Goal: Task Accomplishment & Management: Manage account settings

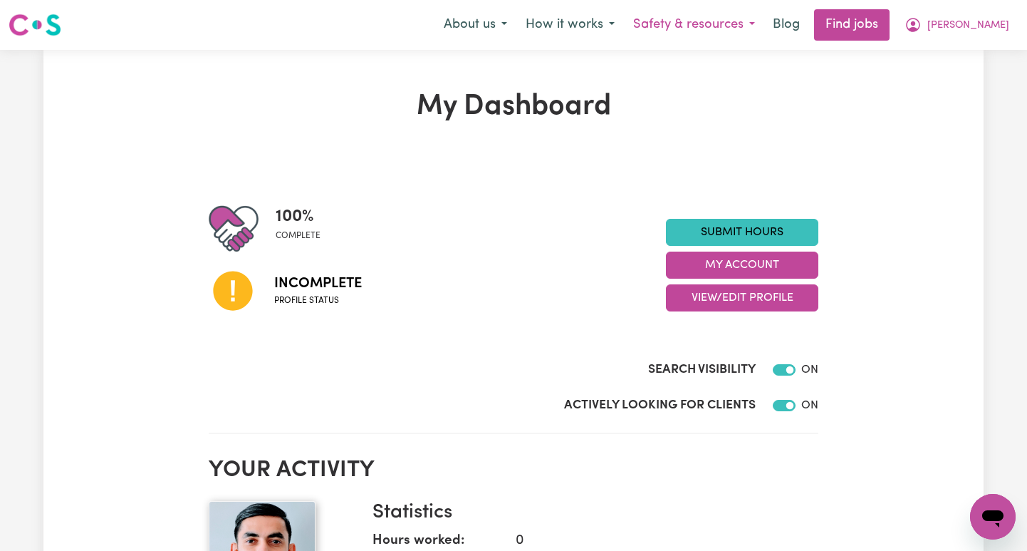
click at [764, 29] on button "Safety & resources" at bounding box center [694, 25] width 140 height 30
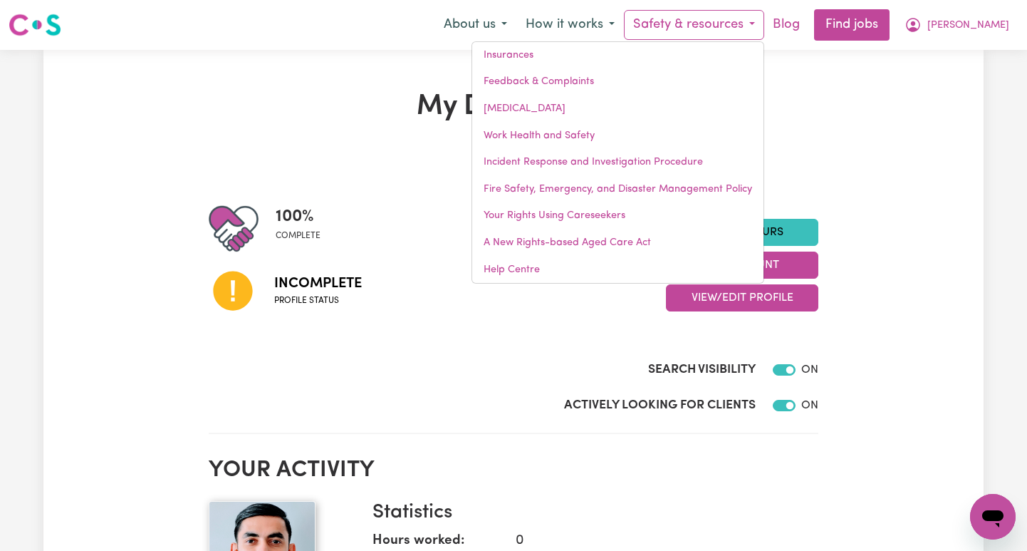
click at [808, 25] on link "Blog" at bounding box center [786, 24] width 44 height 31
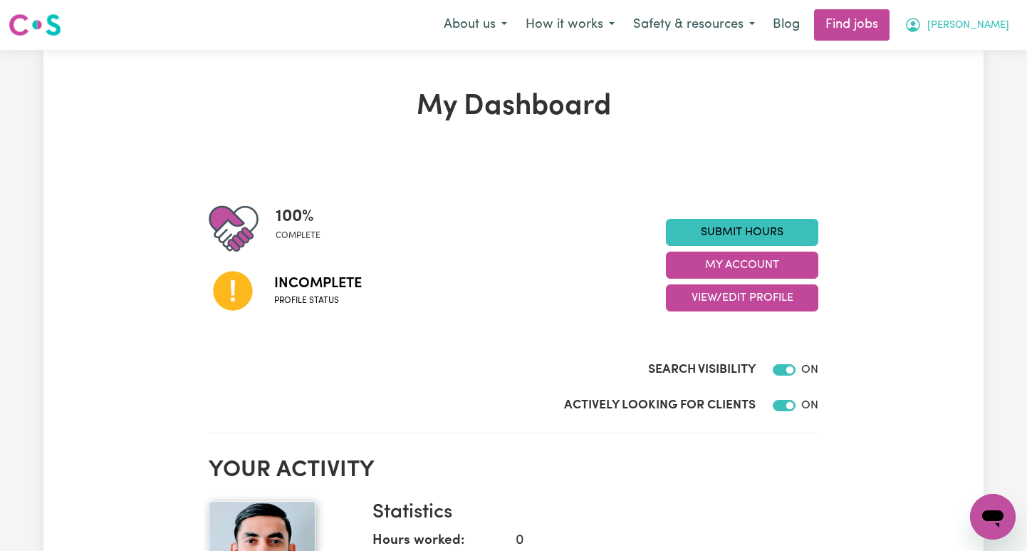
click at [493, 27] on span "[PERSON_NAME]" at bounding box center [968, 26] width 82 height 16
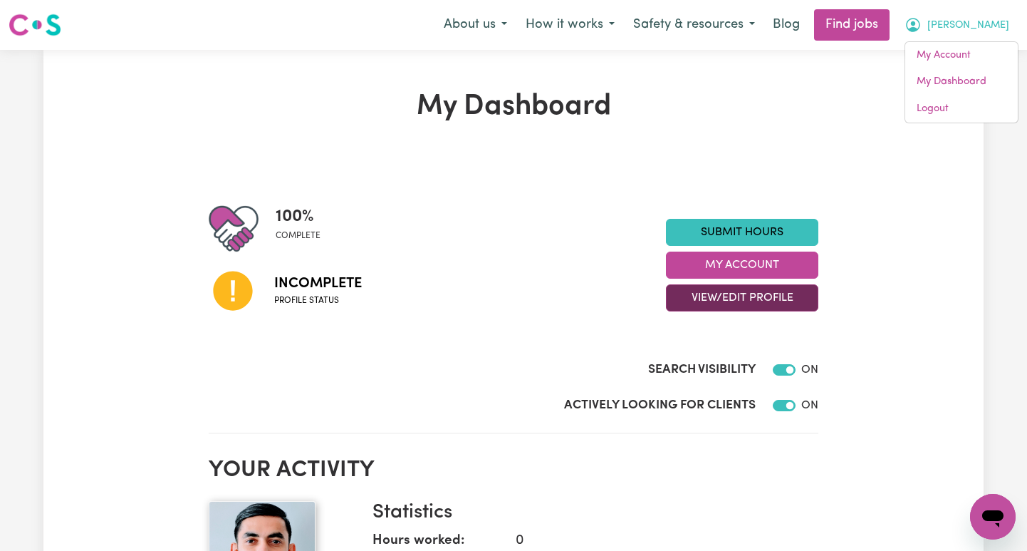
click at [493, 298] on button "View/Edit Profile" at bounding box center [742, 297] width 152 height 27
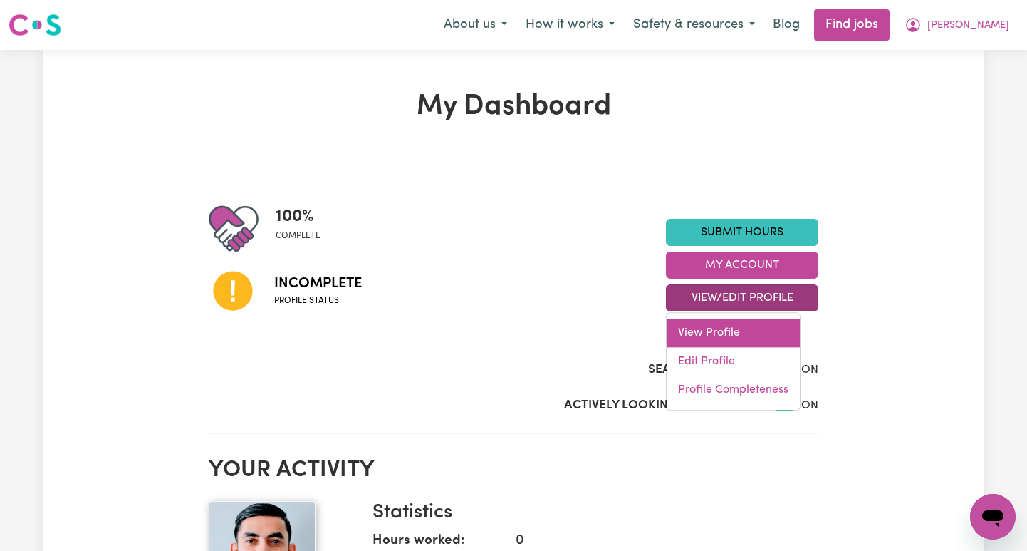
click at [493, 335] on link "View Profile" at bounding box center [733, 332] width 133 height 28
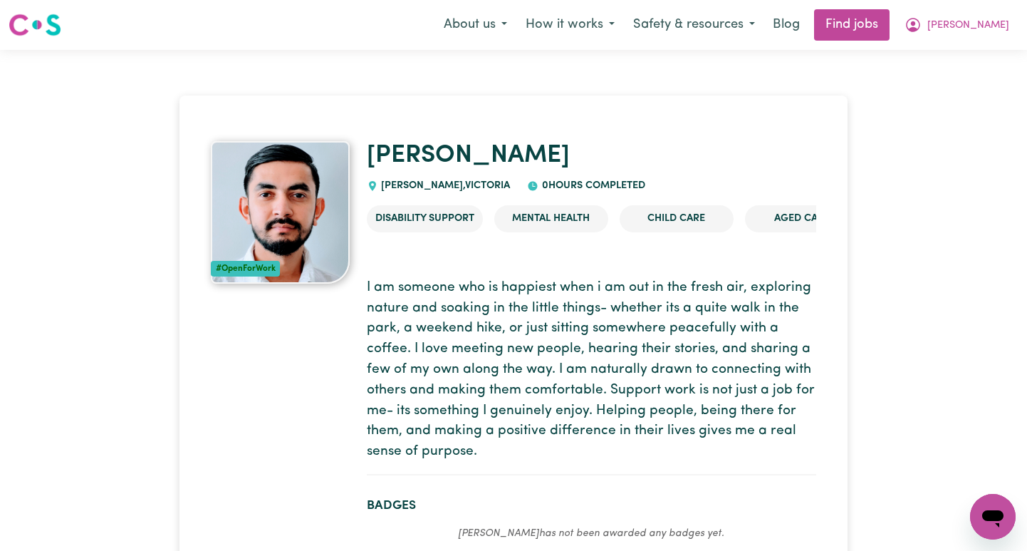
click at [493, 518] on icon "Open messaging window" at bounding box center [992, 518] width 21 height 17
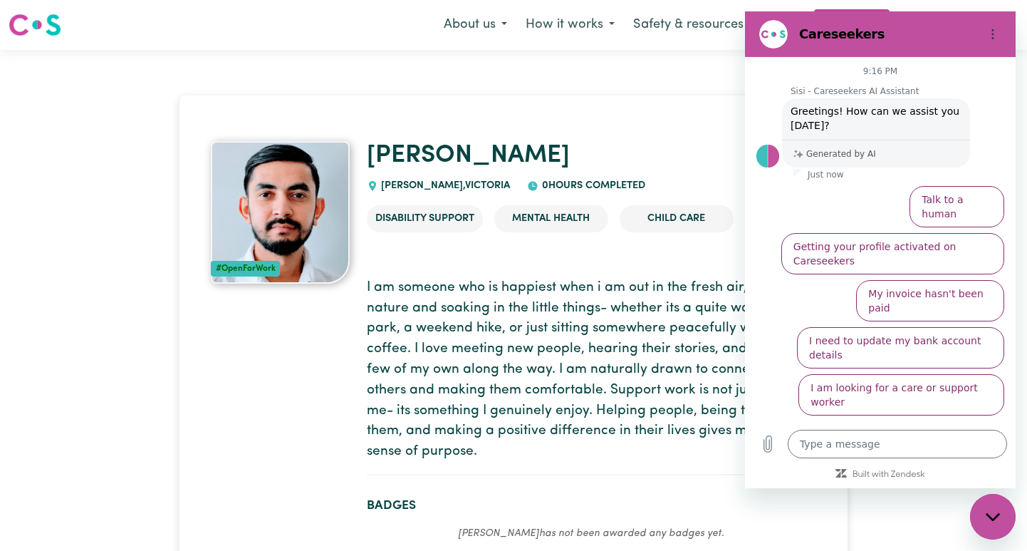
click at [493, 153] on h1 "[PERSON_NAME]" at bounding box center [591, 156] width 449 height 30
click at [493, 33] on icon "Options menu" at bounding box center [992, 33] width 11 height 11
drag, startPoint x: 1414, startPoint y: 110, endPoint x: 935, endPoint y: 452, distance: 588.6
click at [493, 515] on icon "Close messaging window" at bounding box center [993, 516] width 15 height 9
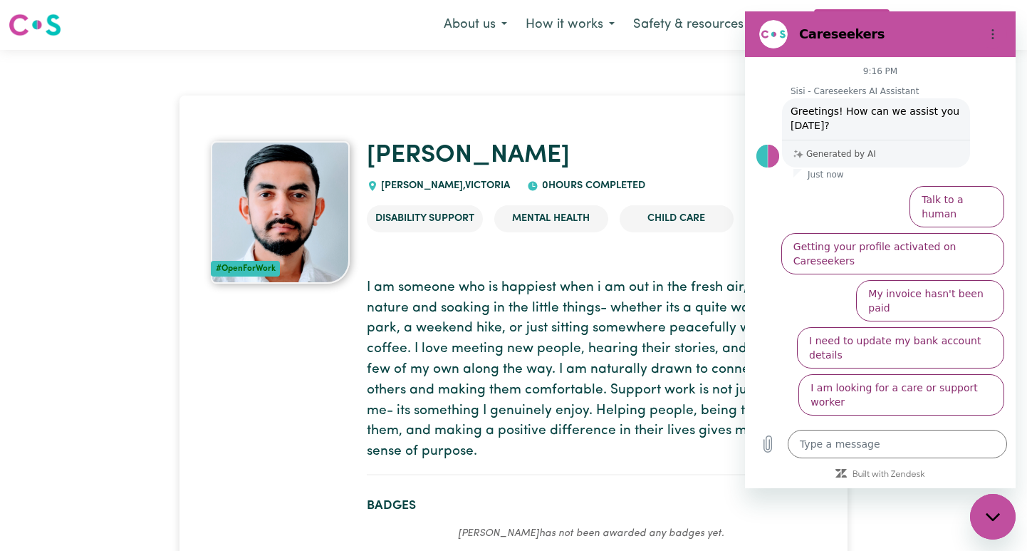
type textarea "x"
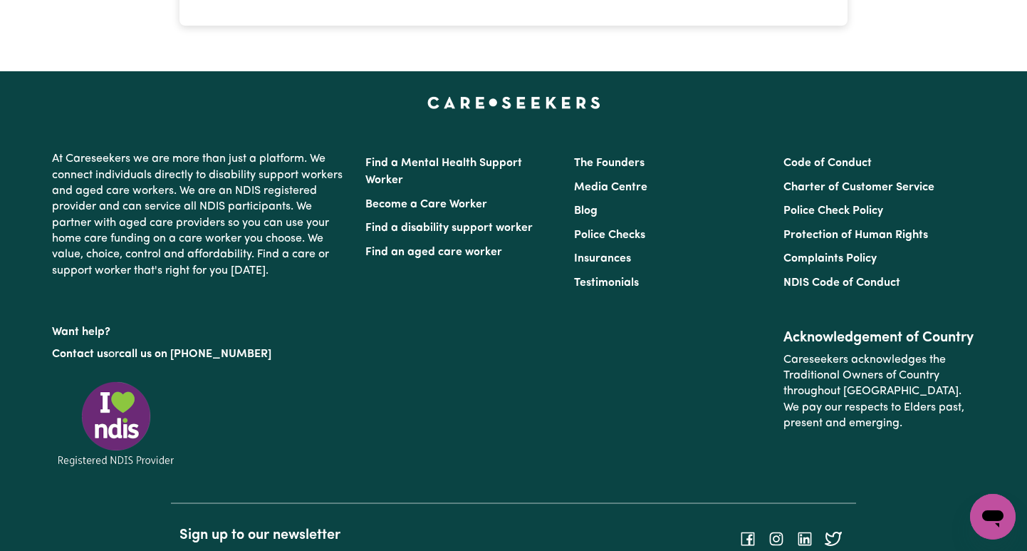
scroll to position [3156, 0]
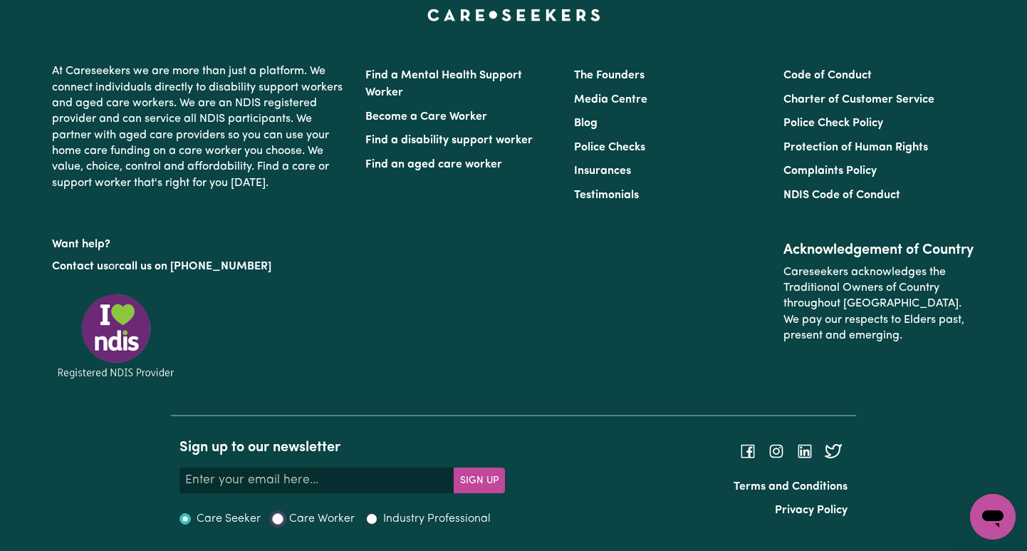
click at [276, 516] on input "Care Worker" at bounding box center [277, 518] width 11 height 11
radio input "true"
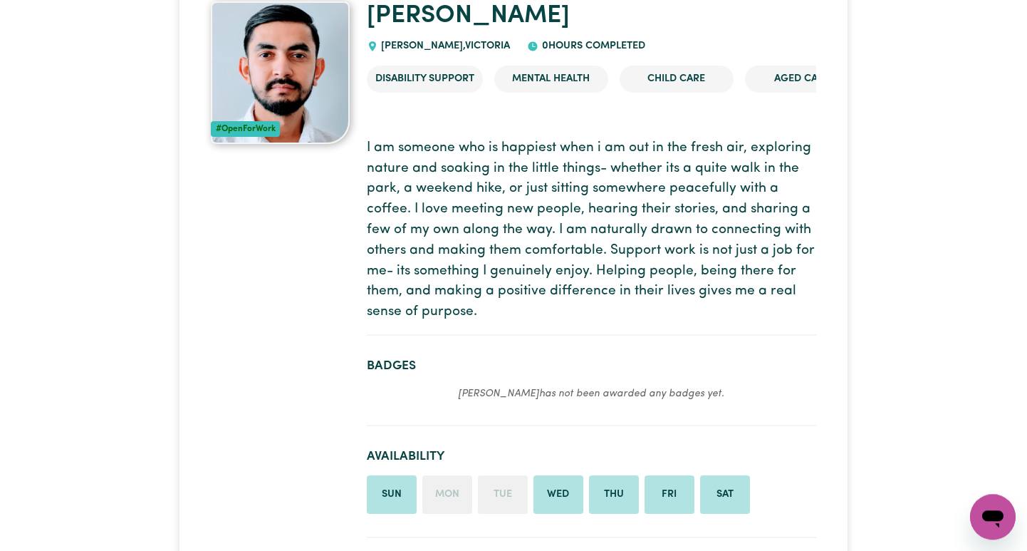
scroll to position [0, 0]
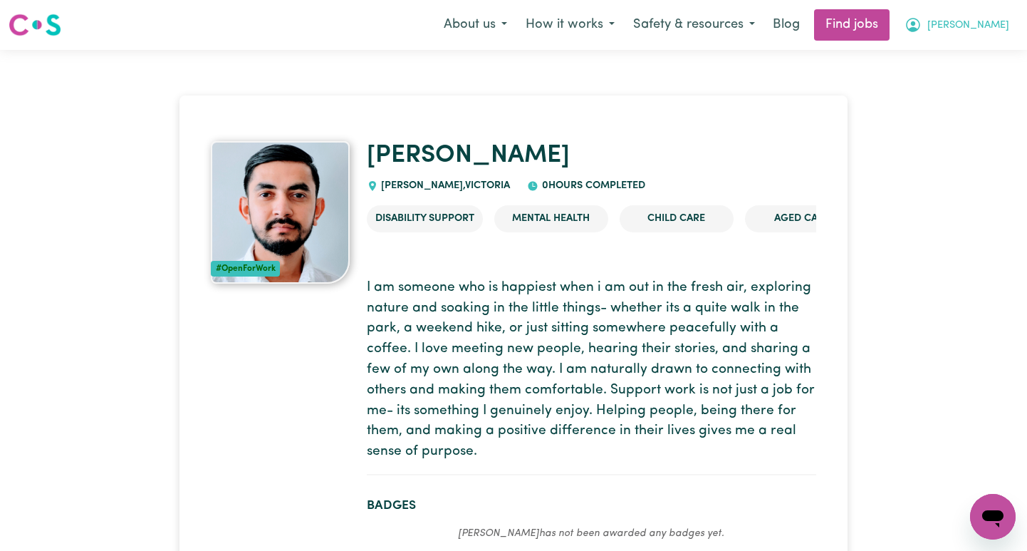
click at [493, 24] on button "[PERSON_NAME]" at bounding box center [956, 25] width 123 height 30
click at [493, 51] on link "My Account" at bounding box center [961, 55] width 113 height 27
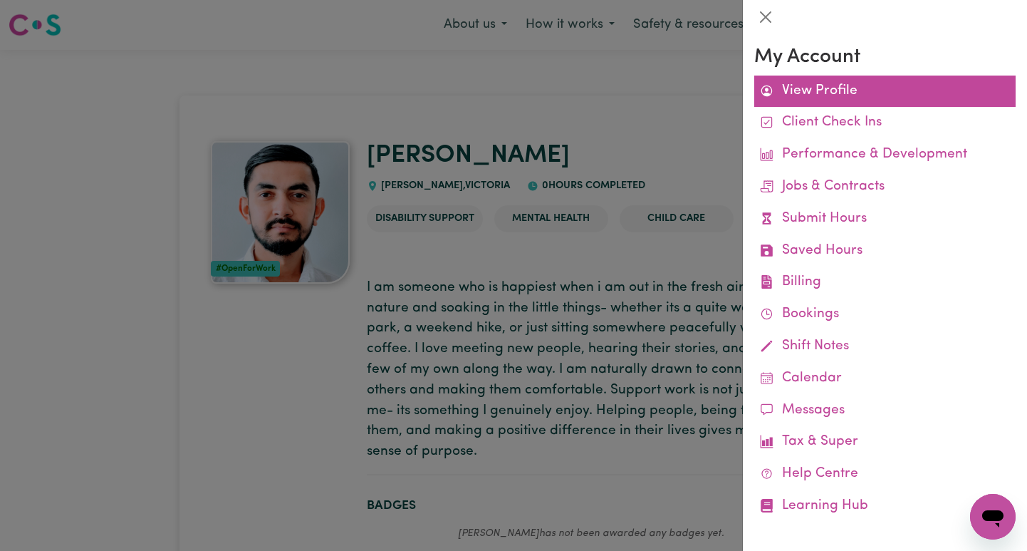
click at [493, 88] on link "View Profile" at bounding box center [884, 91] width 261 height 32
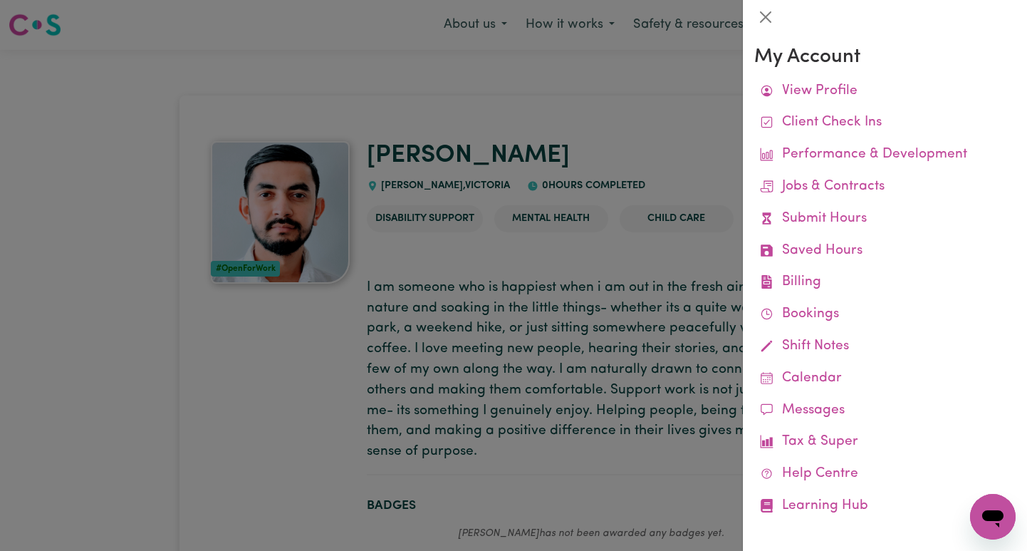
click at [184, 119] on div at bounding box center [513, 275] width 1027 height 551
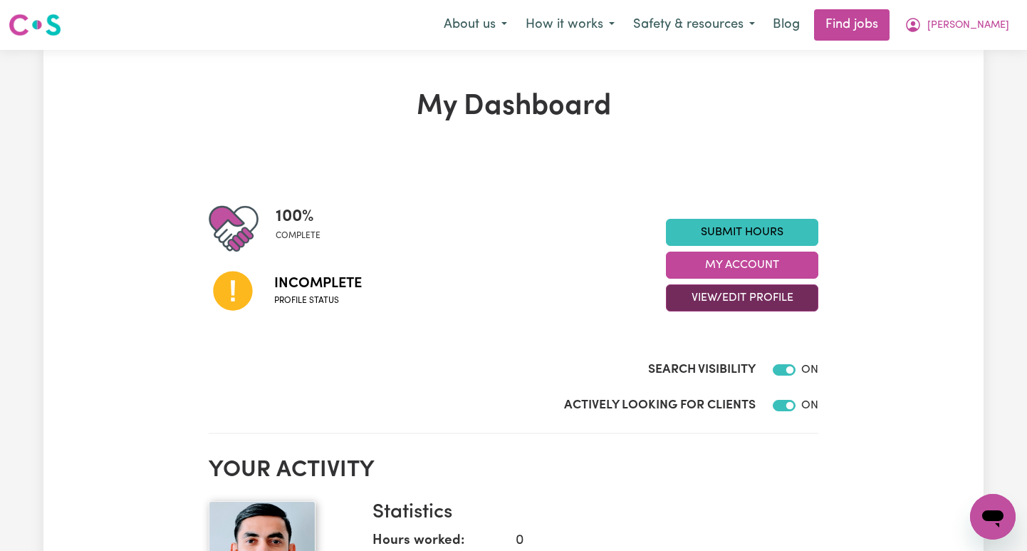
click at [493, 306] on button "View/Edit Profile" at bounding box center [742, 297] width 152 height 27
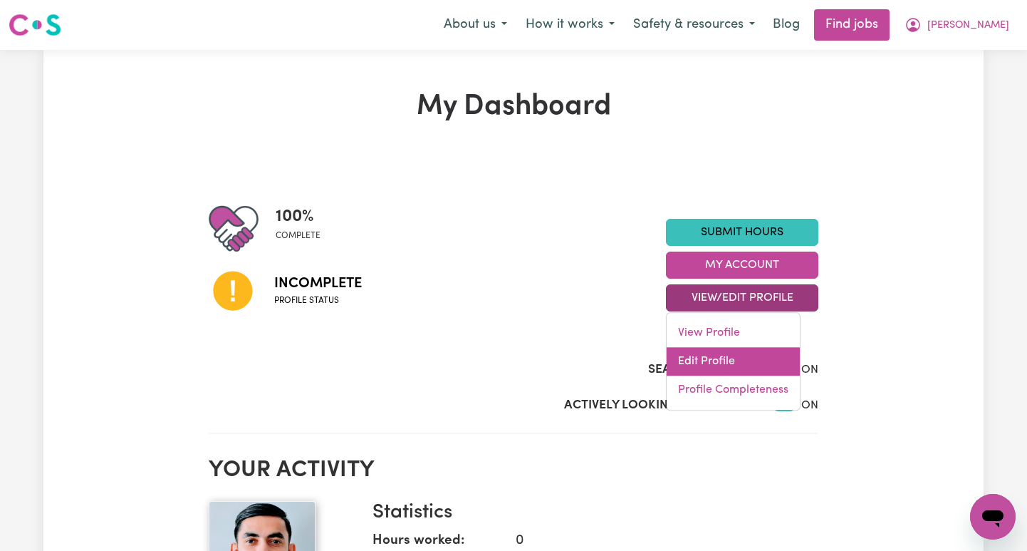
click at [493, 358] on link "Edit Profile" at bounding box center [733, 361] width 133 height 28
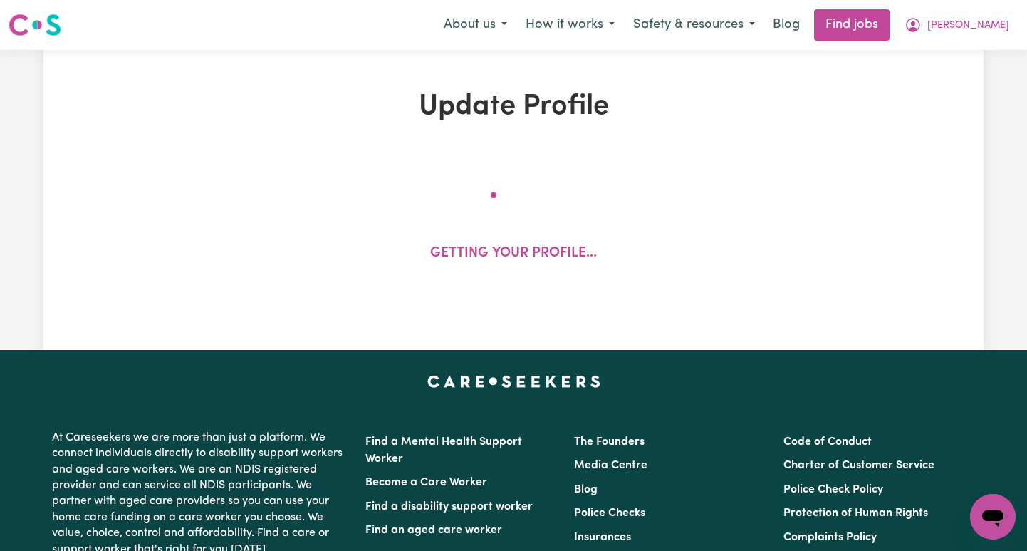
select select "[DEMOGRAPHIC_DATA]"
select select "Student Visa"
select select "Studying a healthcare related degree or qualification"
select select "55"
select select "70"
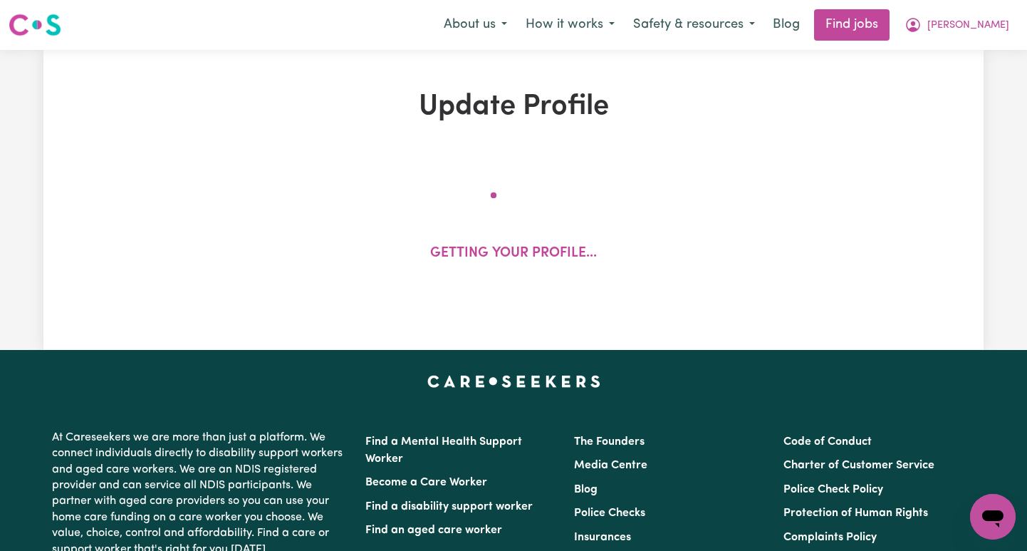
select select "90"
select select "120"
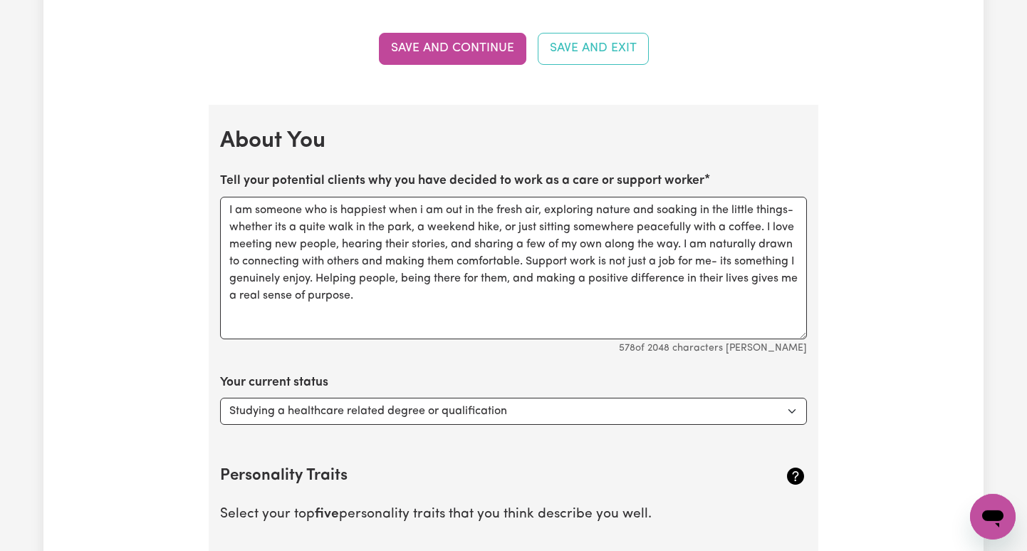
scroll to position [2140, 0]
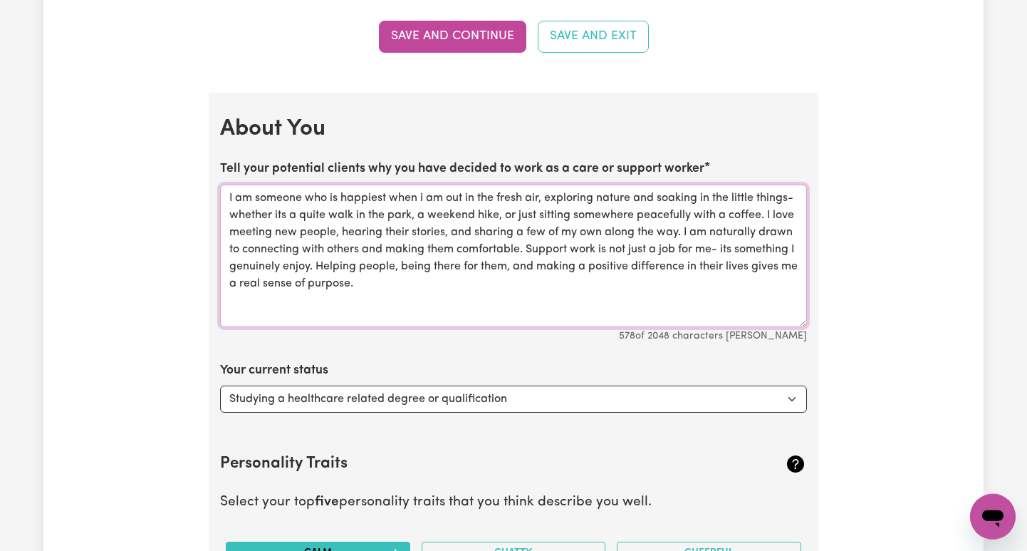
click at [427, 188] on textarea "I am someone who is happiest when i am out in the fresh air, exploring nature a…" at bounding box center [513, 255] width 587 height 142
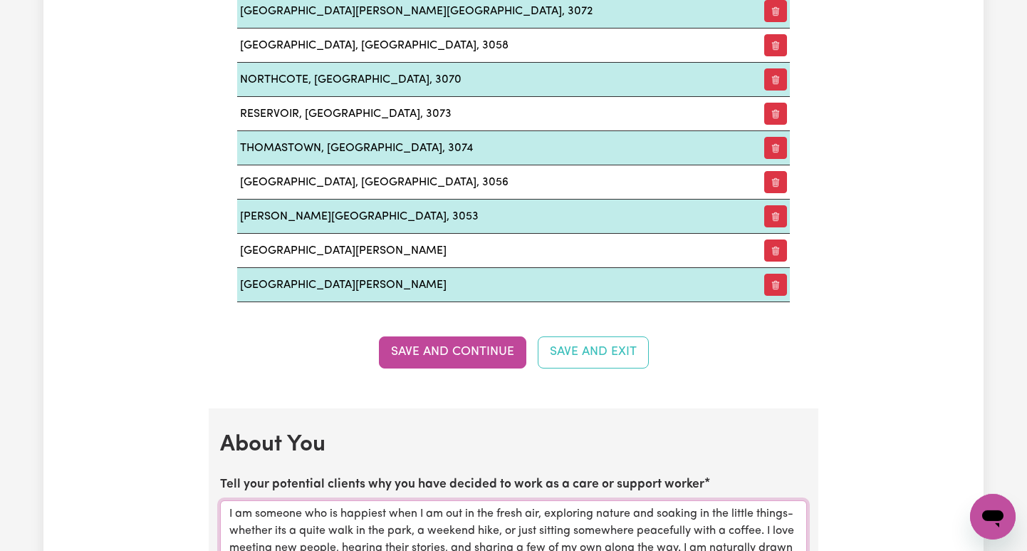
scroll to position [1830, 0]
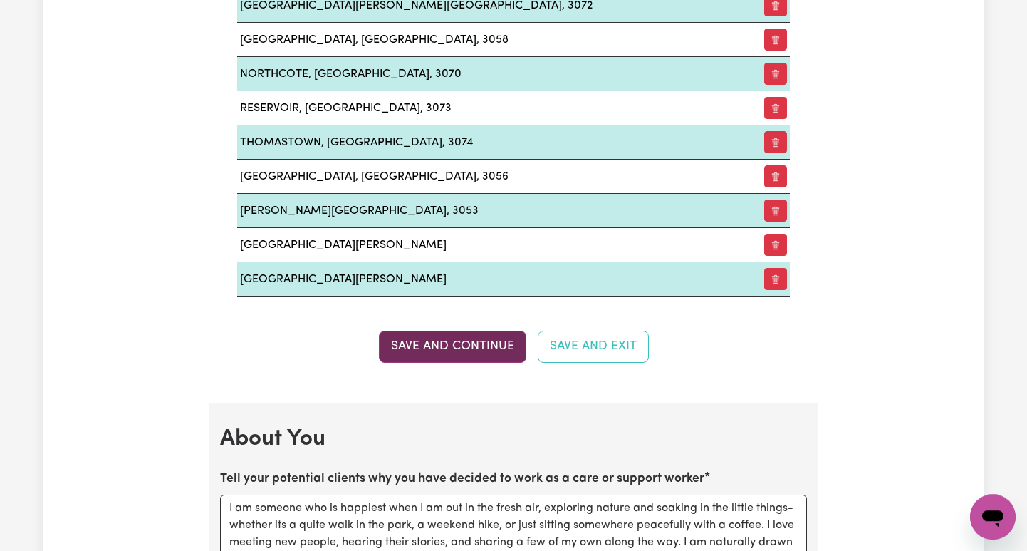
click at [483, 339] on button "Save and Continue" at bounding box center [452, 345] width 147 height 31
type textarea "I am someone who is happiest when i am out in the fresh air, exploring nature a…"
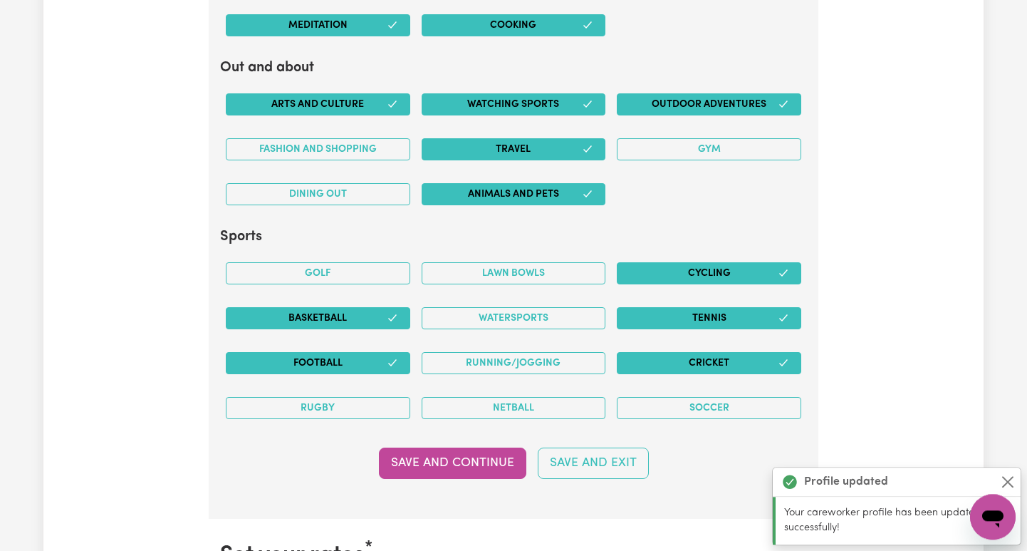
scroll to position [3078, 0]
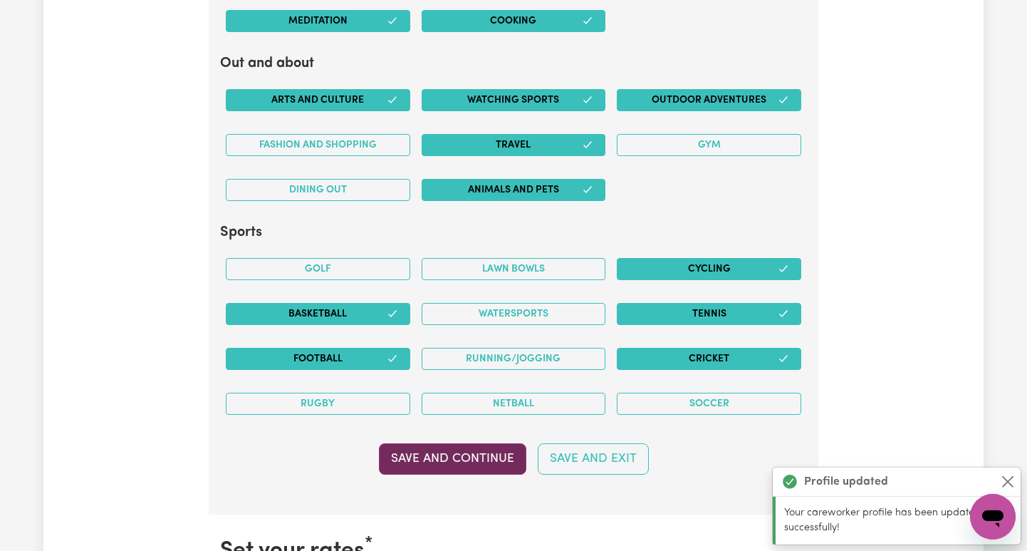
click at [463, 444] on button "Save and Continue" at bounding box center [452, 458] width 147 height 31
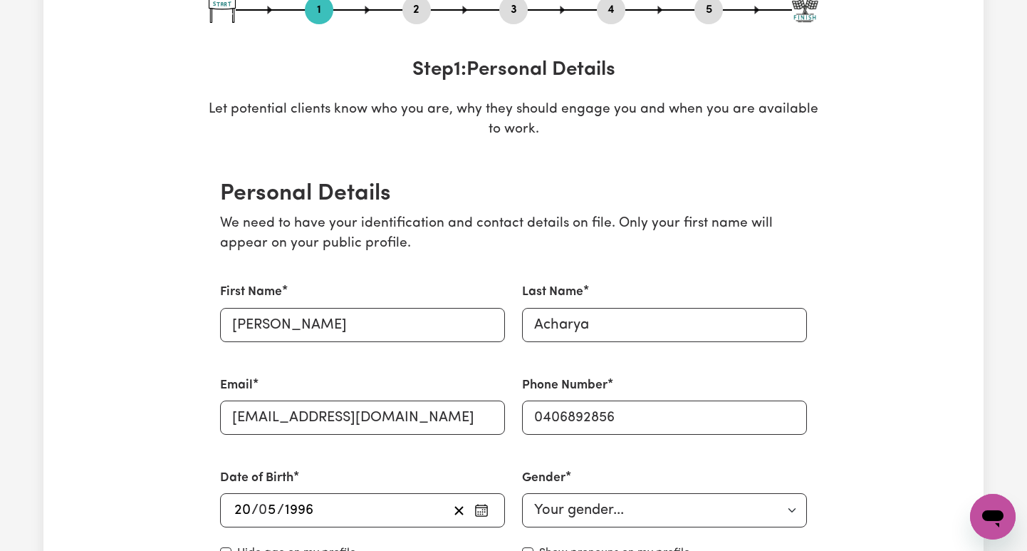
scroll to position [0, 0]
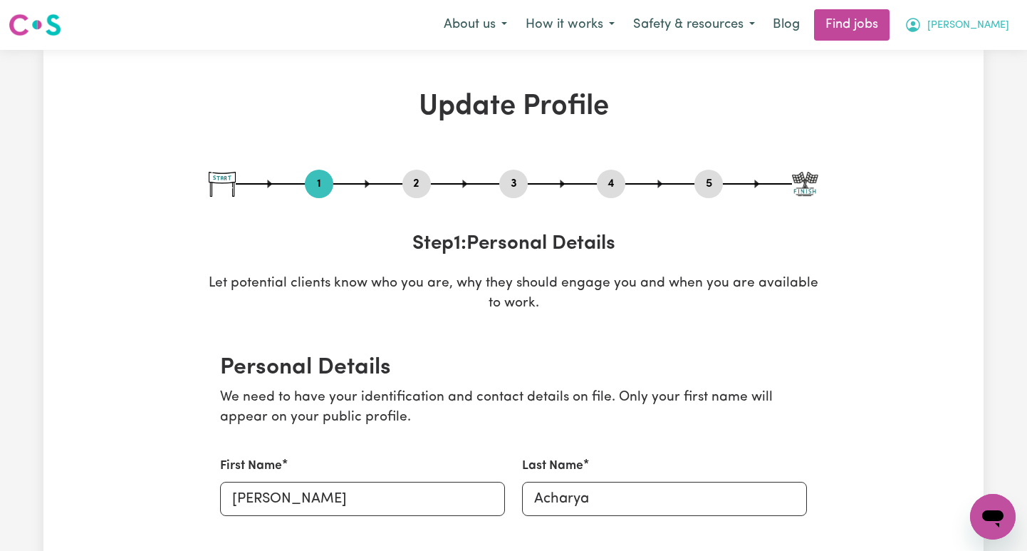
click at [493, 28] on span "[PERSON_NAME]" at bounding box center [968, 26] width 82 height 16
click at [493, 53] on link "My Account" at bounding box center [961, 55] width 113 height 27
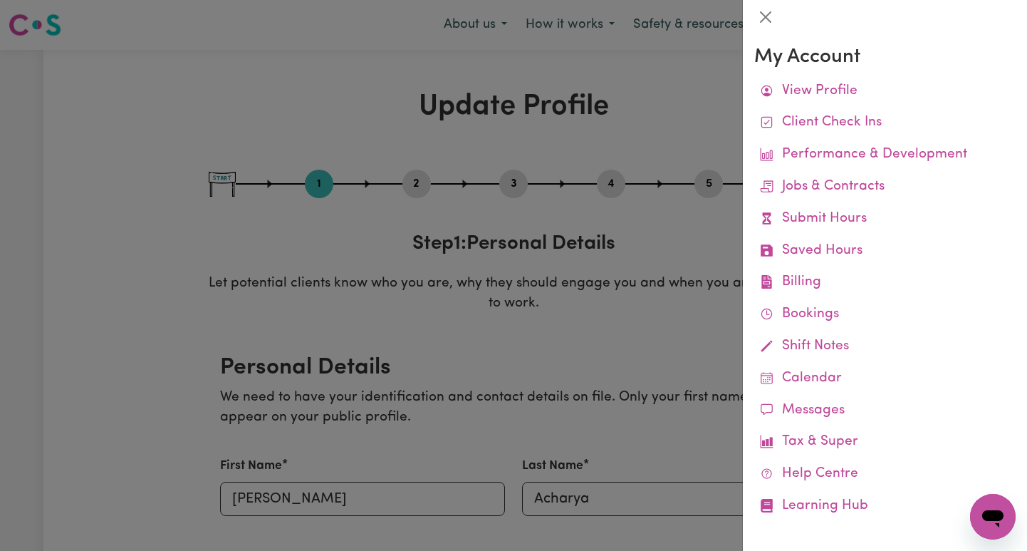
click at [493, 96] on div at bounding box center [513, 275] width 1027 height 551
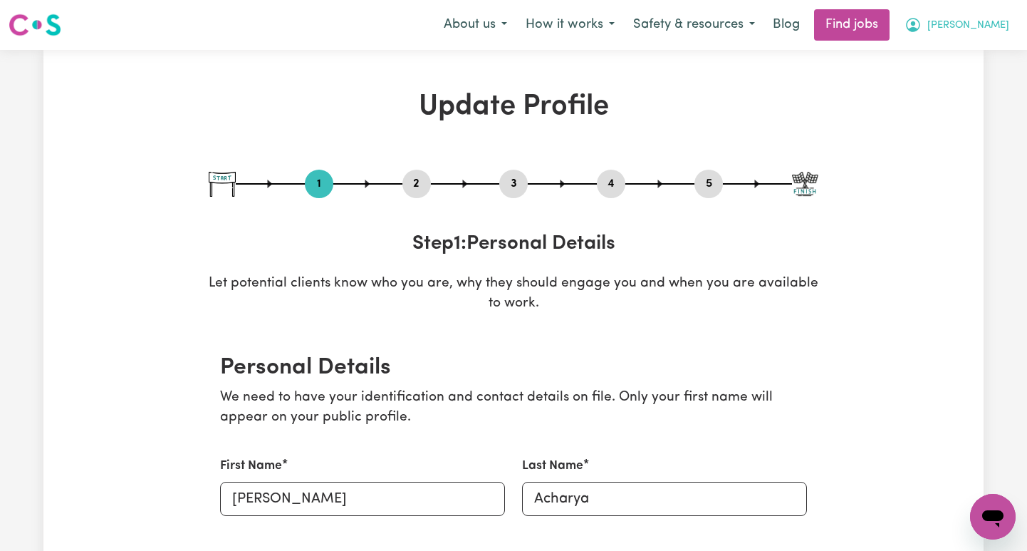
click at [493, 26] on button "[PERSON_NAME]" at bounding box center [956, 25] width 123 height 30
click at [493, 79] on link "My Dashboard" at bounding box center [961, 81] width 113 height 27
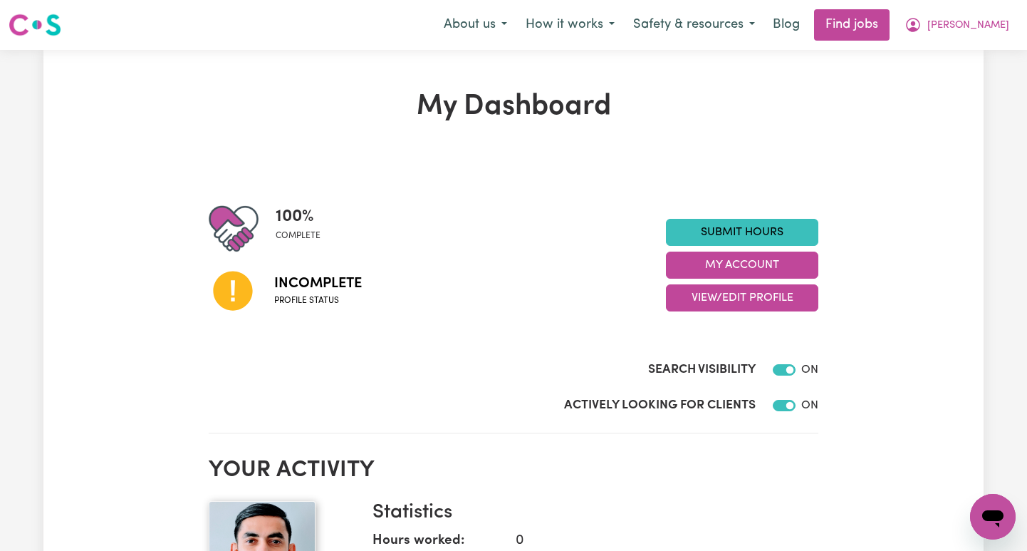
click at [234, 291] on icon at bounding box center [233, 290] width 48 height 48
click at [493, 265] on button "My Account" at bounding box center [742, 264] width 152 height 27
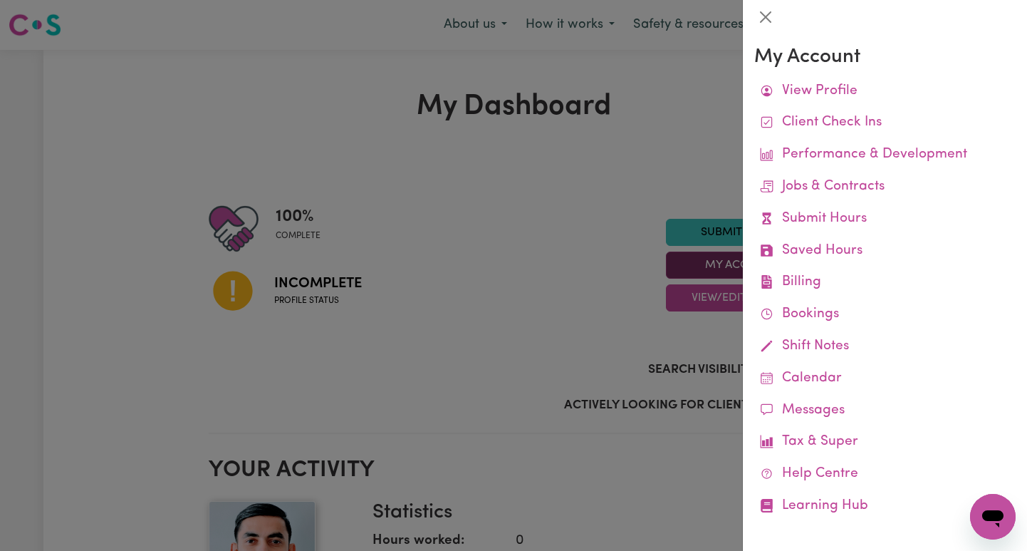
click at [493, 265] on div at bounding box center [513, 275] width 1027 height 551
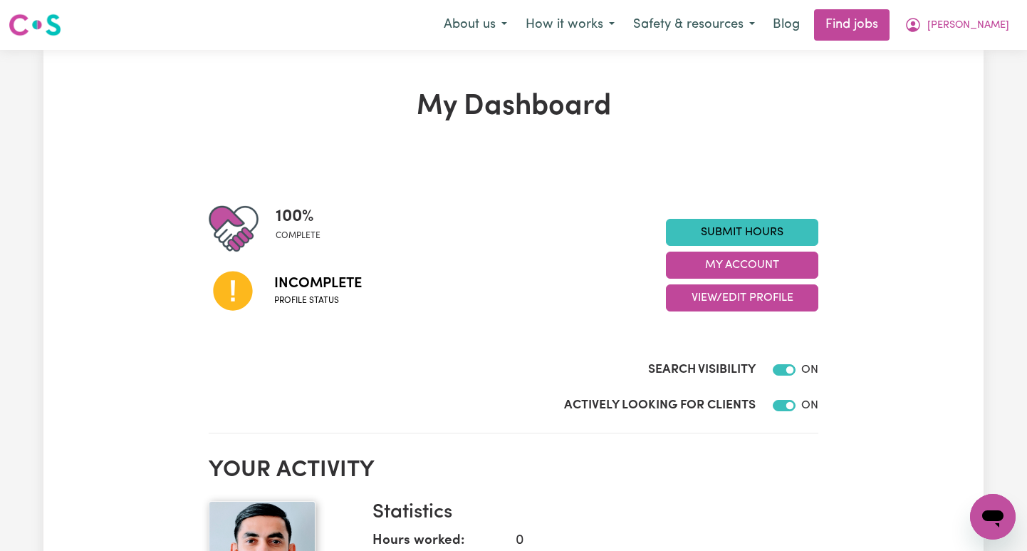
click at [242, 293] on icon at bounding box center [232, 290] width 39 height 39
drag, startPoint x: 242, startPoint y: 293, endPoint x: 233, endPoint y: 298, distance: 10.9
click at [233, 298] on icon at bounding box center [233, 290] width 48 height 48
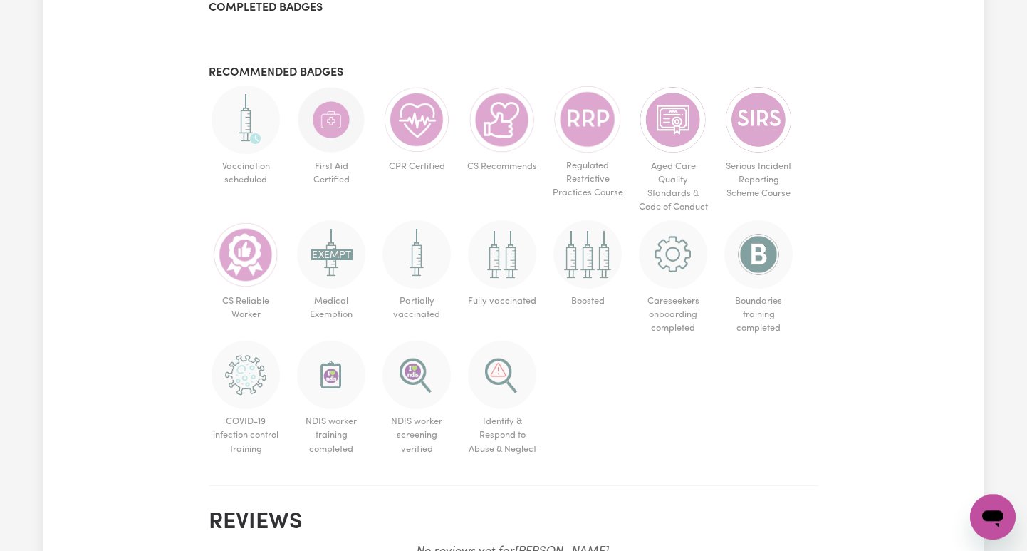
scroll to position [718, 0]
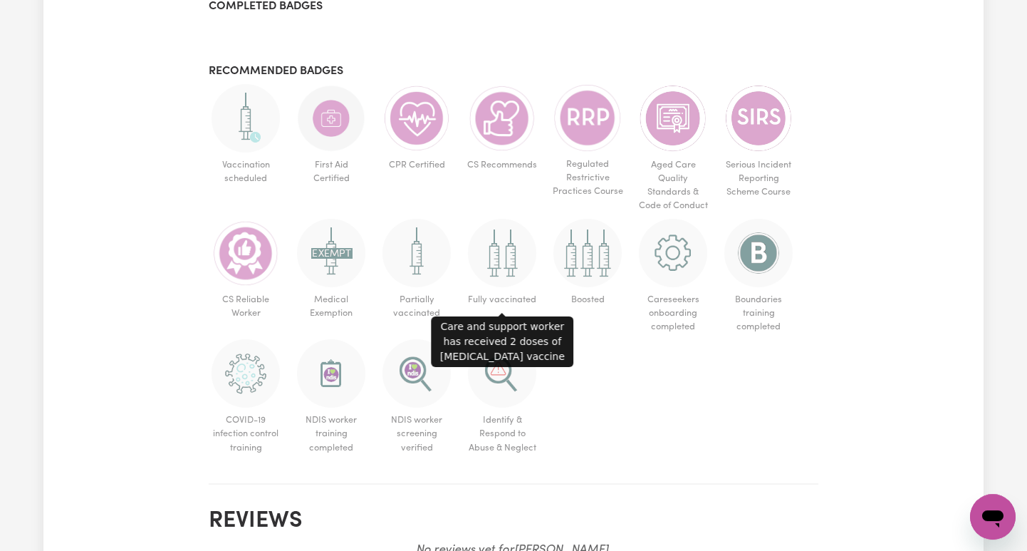
click at [493, 255] on img at bounding box center [502, 253] width 68 height 68
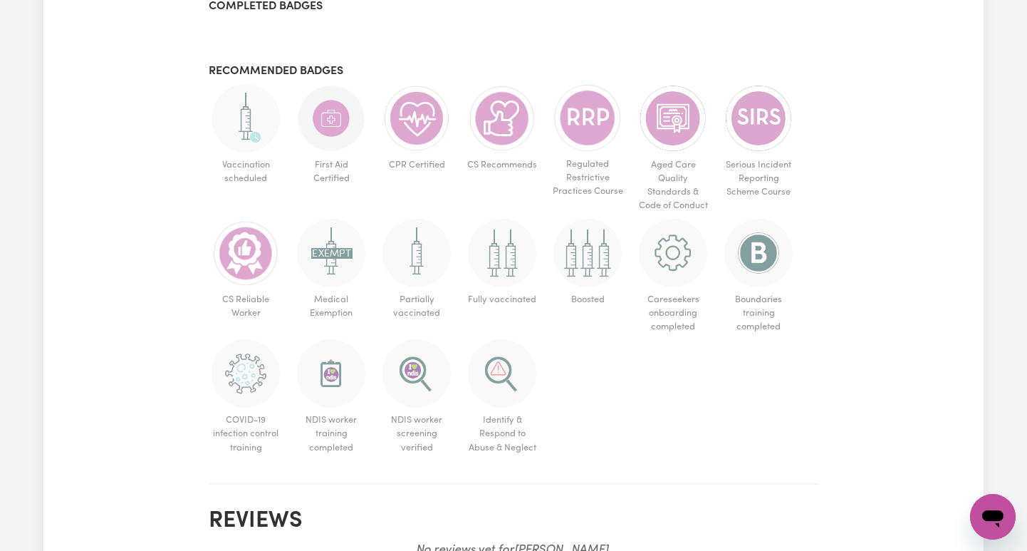
click at [493, 255] on img at bounding box center [502, 253] width 68 height 68
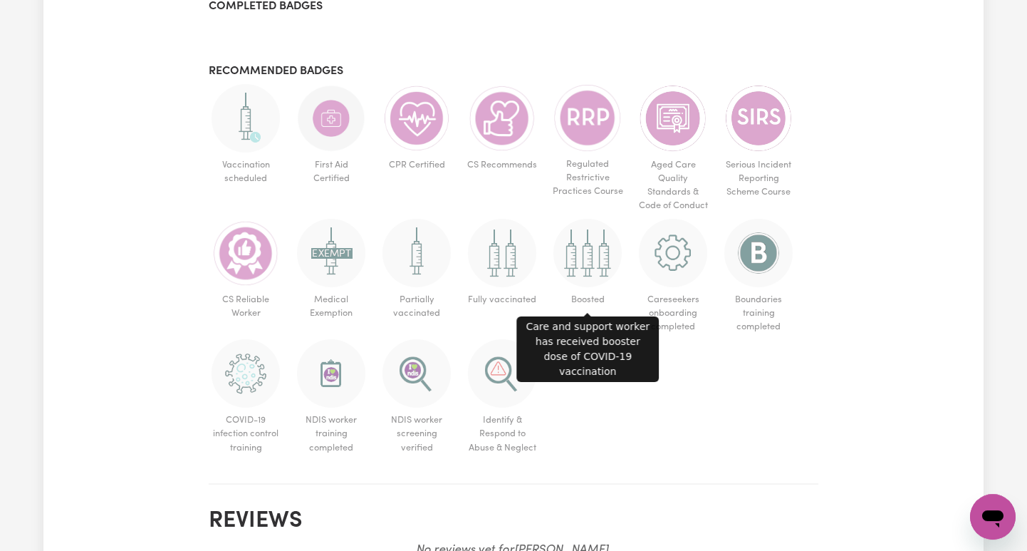
click at [493, 253] on img at bounding box center [587, 253] width 68 height 68
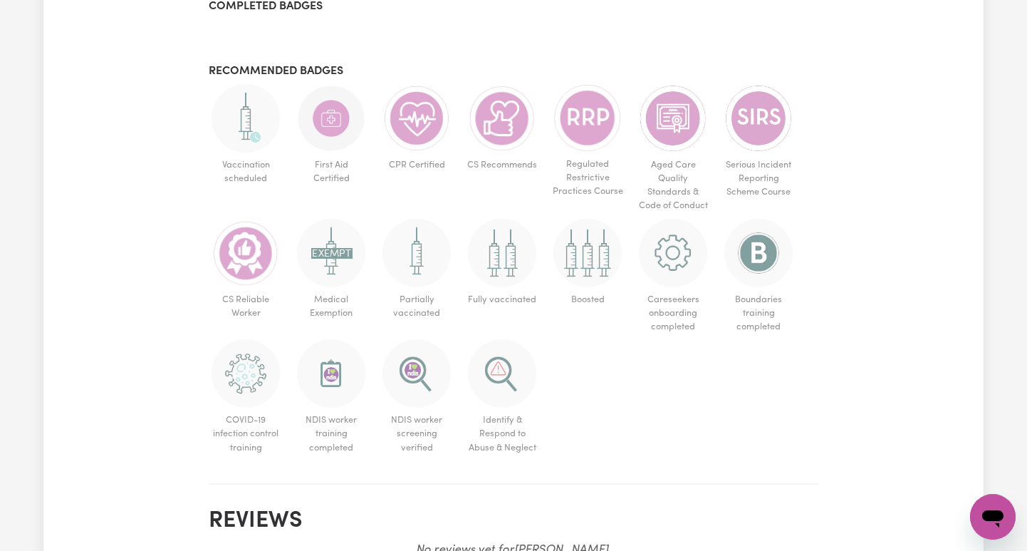
click at [493, 253] on img at bounding box center [587, 253] width 68 height 68
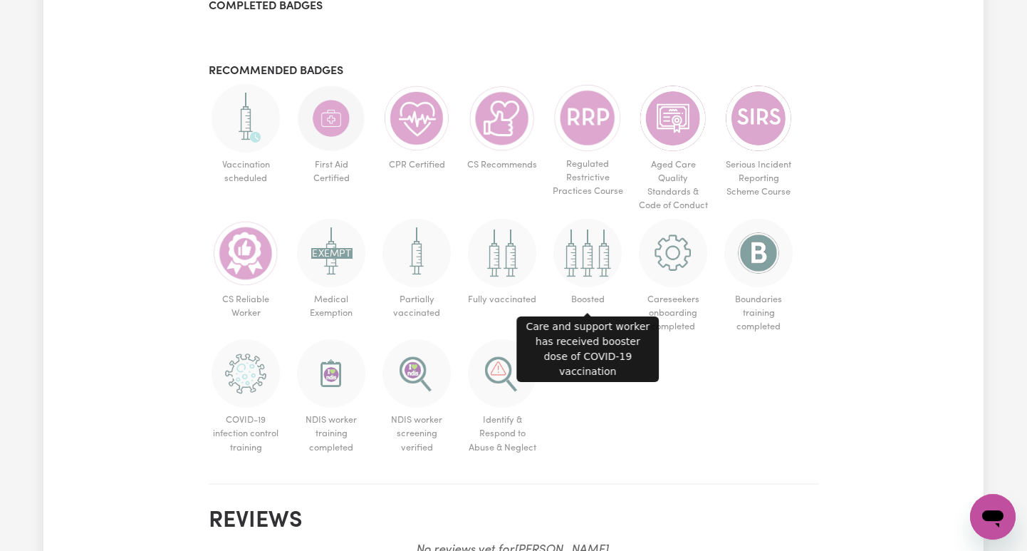
click at [493, 253] on img at bounding box center [587, 253] width 68 height 68
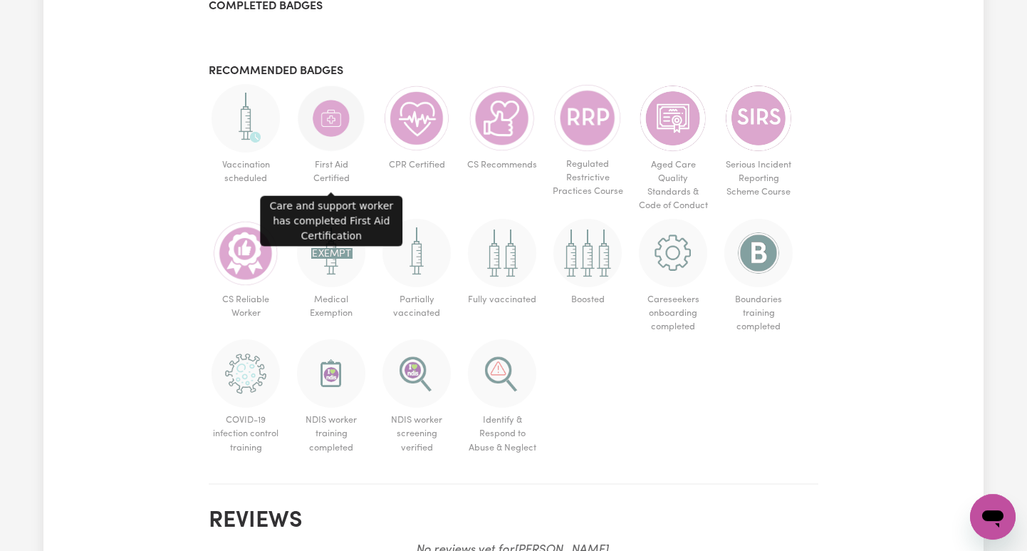
click at [340, 110] on img at bounding box center [331, 118] width 68 height 68
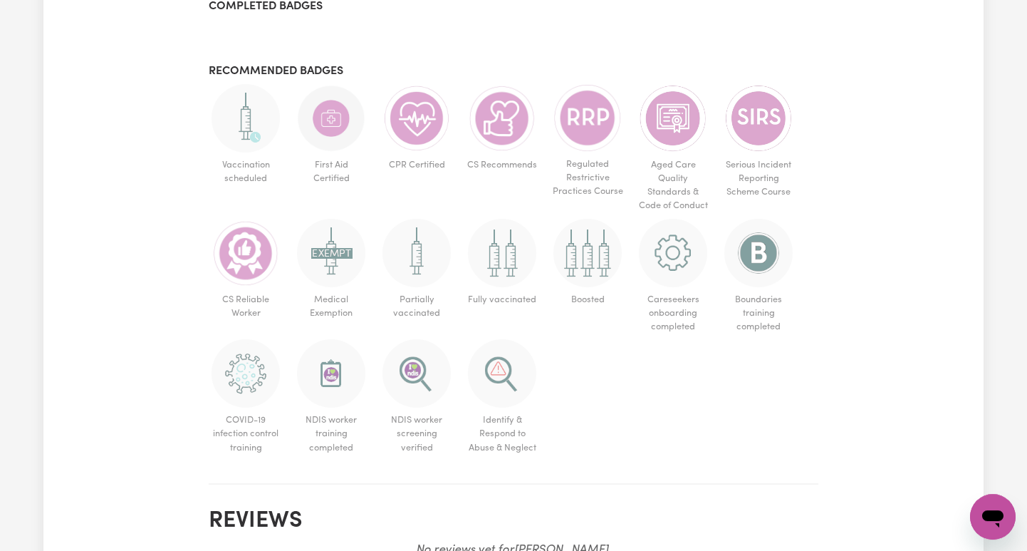
click at [493, 388] on ul "Vaccination scheduled First Aid Certified CPR Certified CS Recommends Regulated…" at bounding box center [514, 272] width 610 height 376
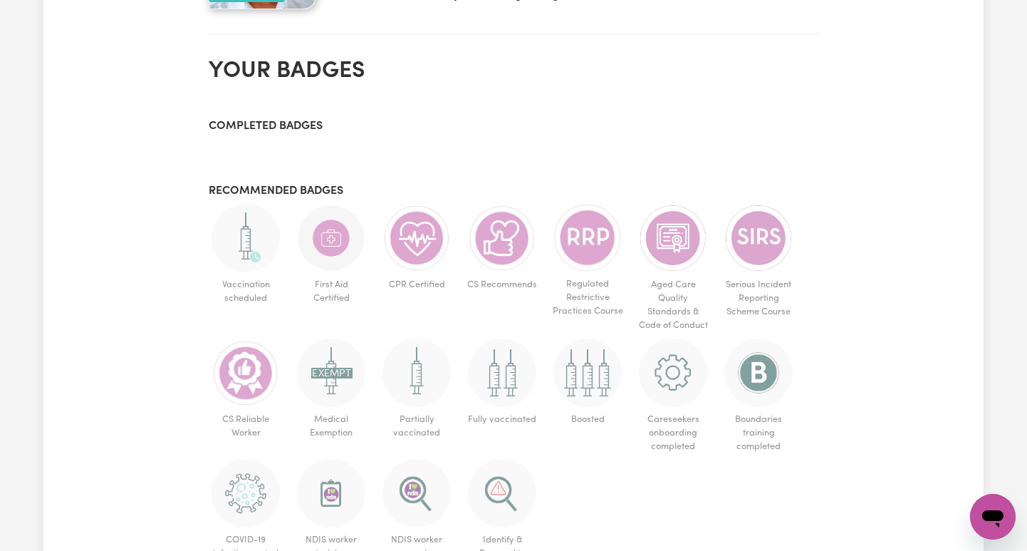
scroll to position [0, 0]
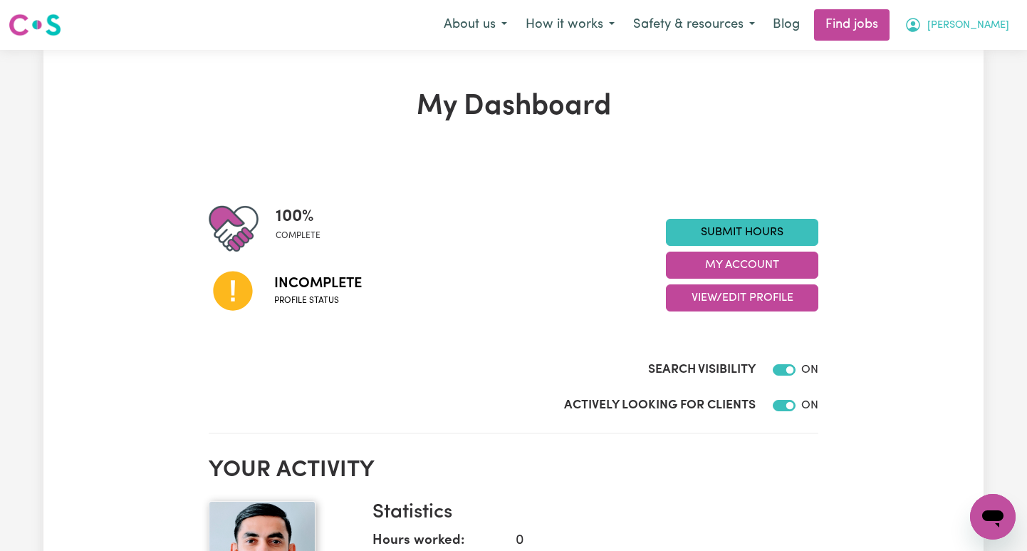
click at [493, 24] on span "[PERSON_NAME]" at bounding box center [968, 26] width 82 height 16
click at [493, 58] on link "My Account" at bounding box center [961, 55] width 113 height 27
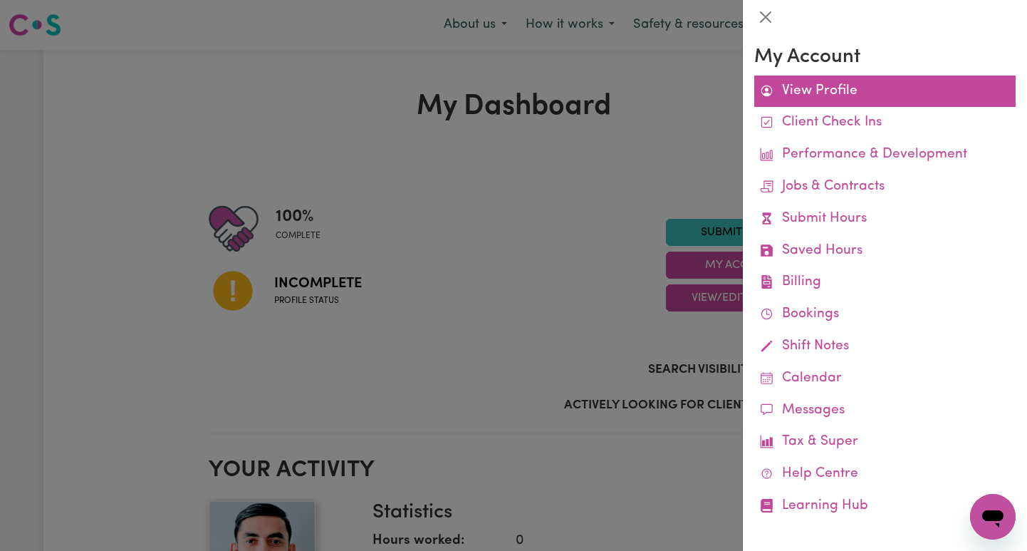
click at [493, 90] on link "View Profile" at bounding box center [884, 91] width 261 height 32
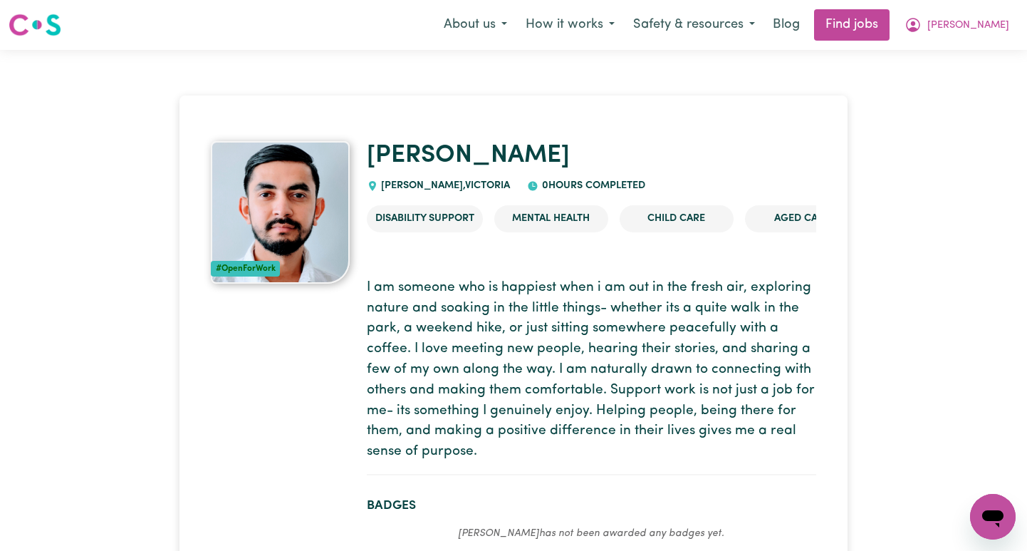
type textarea "x"
click at [493, 26] on span "[PERSON_NAME]" at bounding box center [968, 26] width 82 height 16
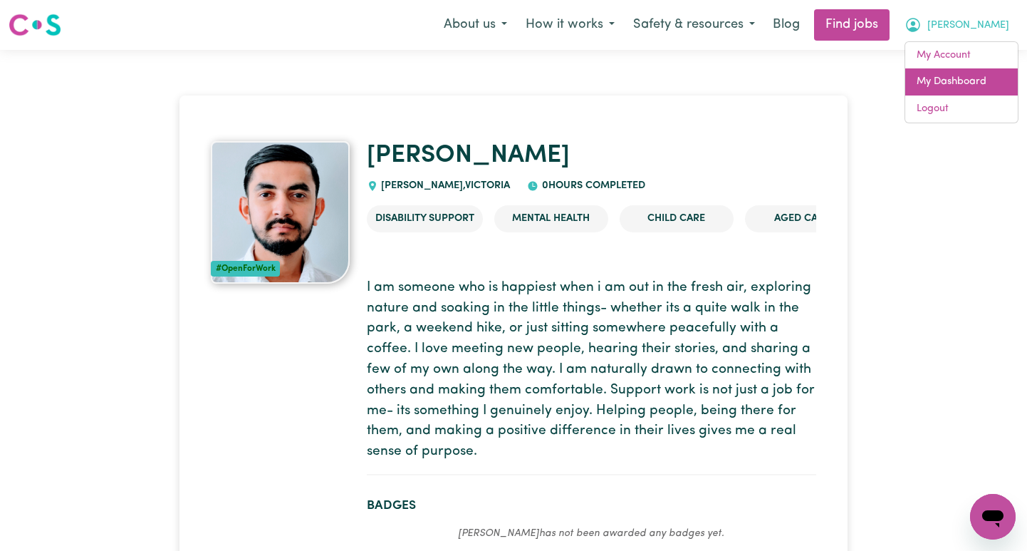
click at [493, 78] on link "My Dashboard" at bounding box center [961, 81] width 113 height 27
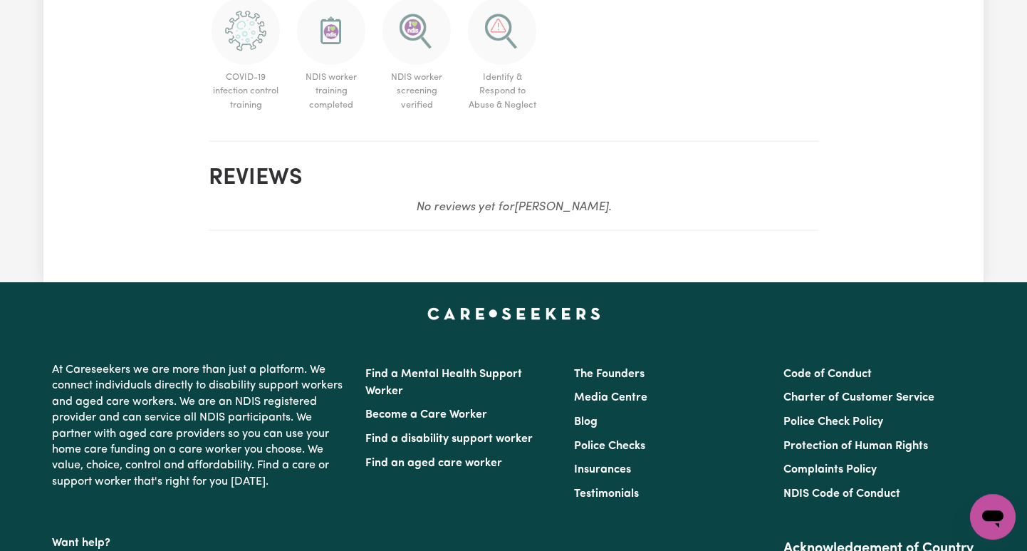
scroll to position [1064, 0]
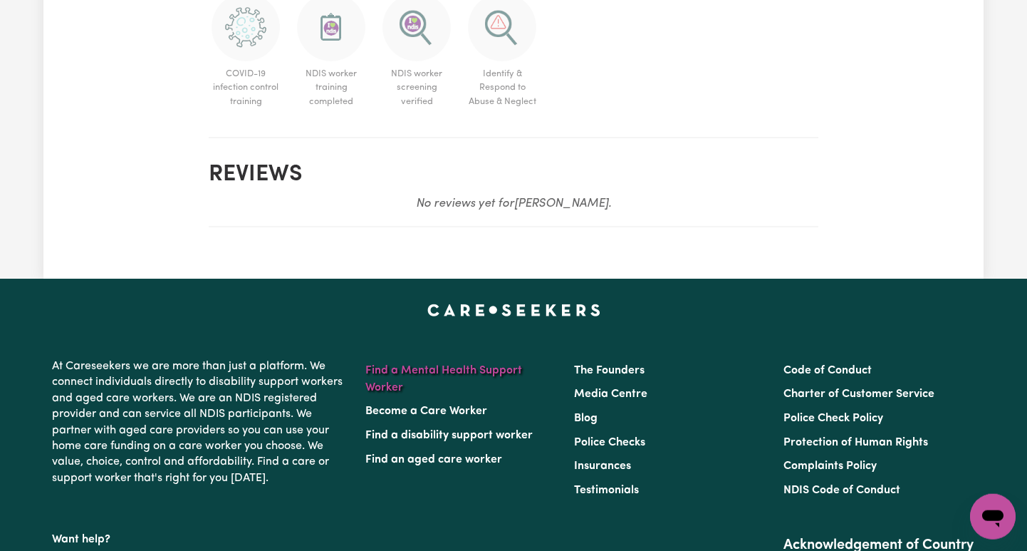
click at [432, 372] on link "Find a Mental Health Support Worker" at bounding box center [443, 379] width 157 height 28
